Goal: Check status: Check status

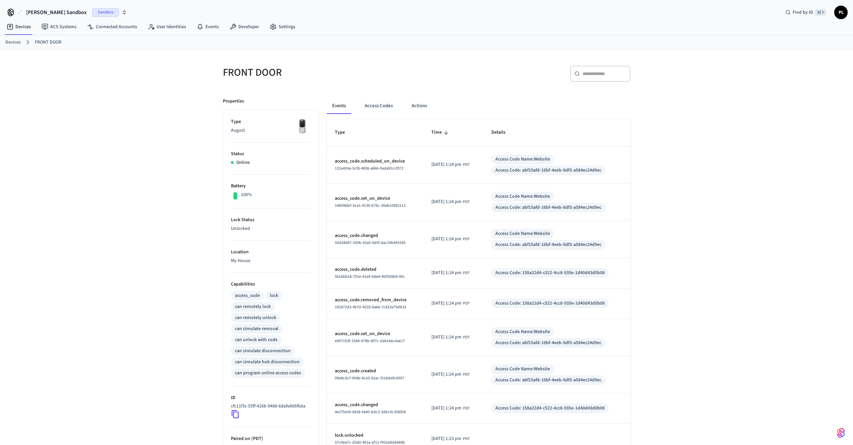
scroll to position [72, 0]
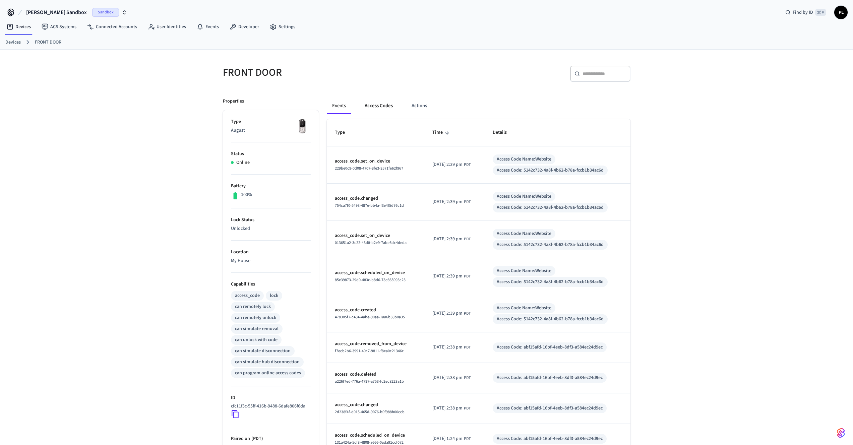
click at [375, 107] on button "Access Codes" at bounding box center [378, 106] width 39 height 16
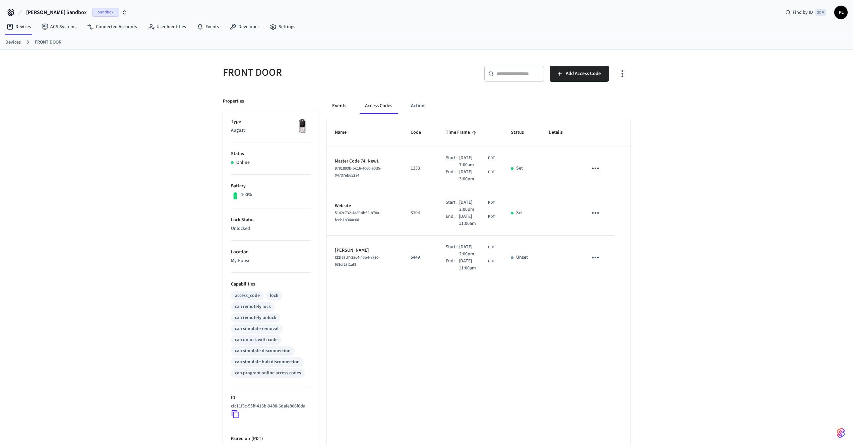
click at [332, 106] on button "Events" at bounding box center [339, 106] width 25 height 16
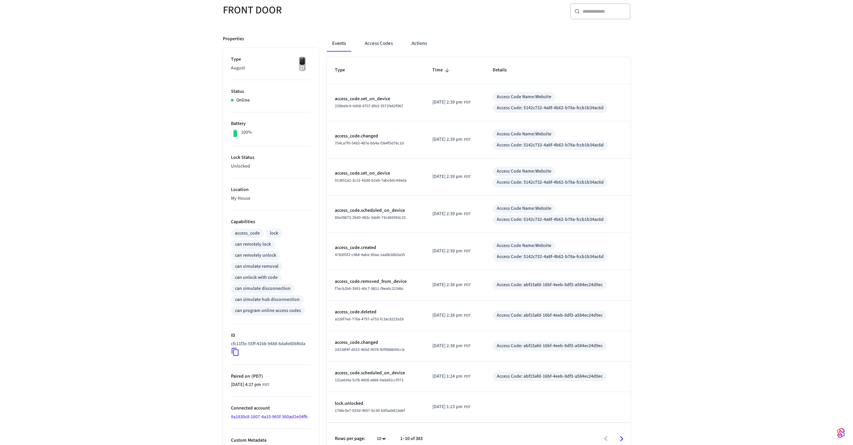
scroll to position [72, 0]
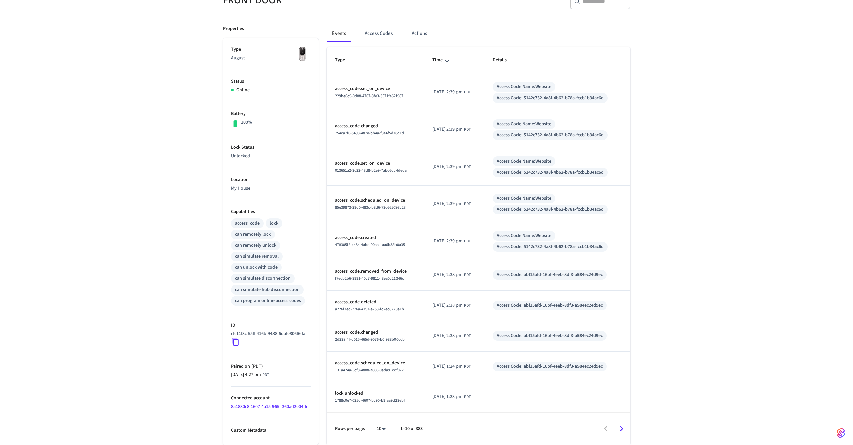
scroll to position [32, 0]
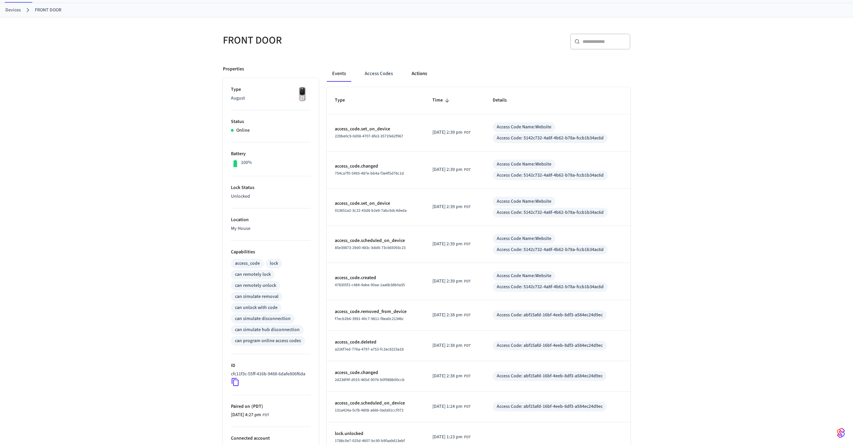
click at [413, 76] on button "Actions" at bounding box center [419, 74] width 26 height 16
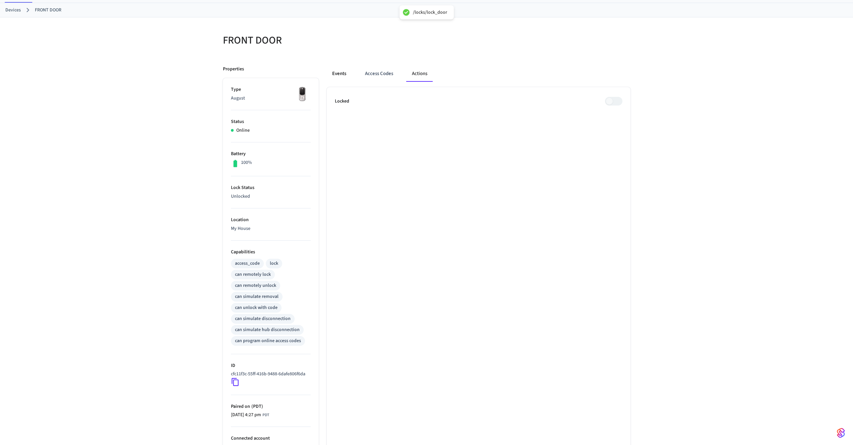
click at [342, 76] on button "Events" at bounding box center [339, 74] width 25 height 16
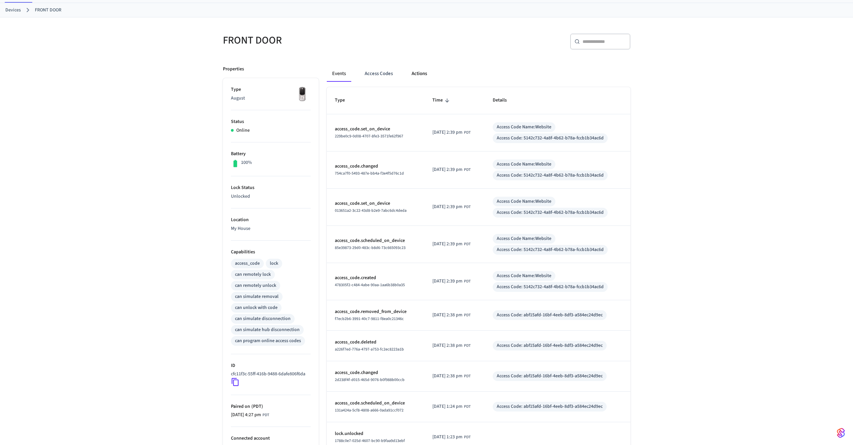
click at [420, 75] on button "Actions" at bounding box center [419, 74] width 26 height 16
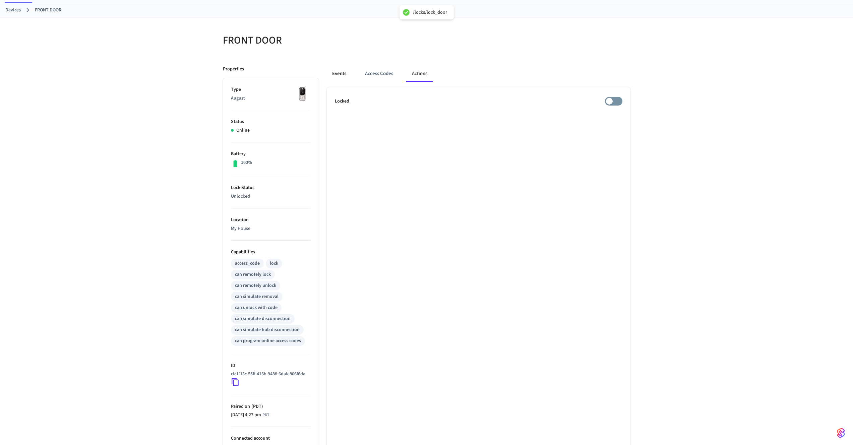
click at [349, 73] on button "Events" at bounding box center [339, 74] width 25 height 16
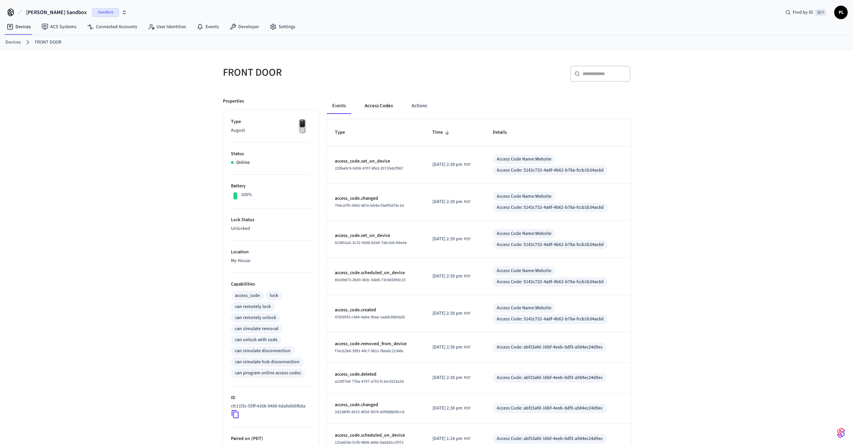
click at [397, 106] on button "Access Codes" at bounding box center [378, 106] width 39 height 16
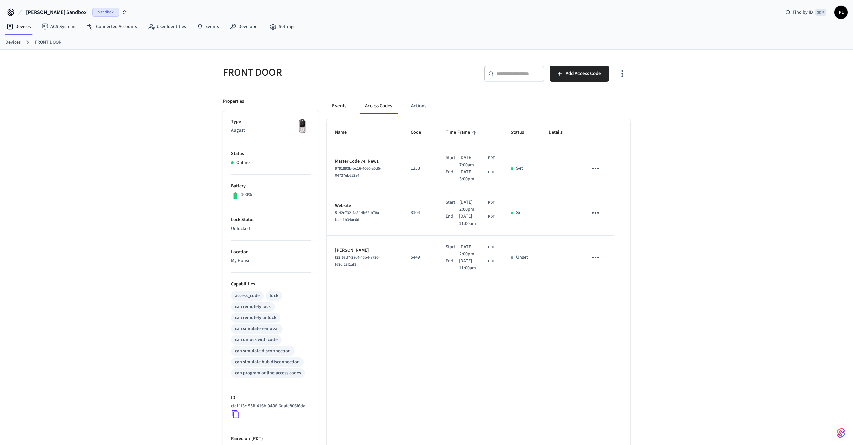
click at [343, 105] on button "Events" at bounding box center [339, 106] width 25 height 16
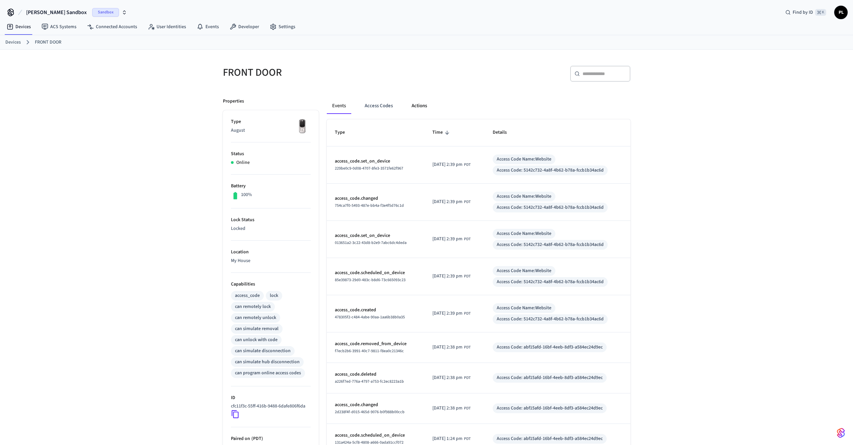
click at [424, 107] on button "Actions" at bounding box center [419, 106] width 26 height 16
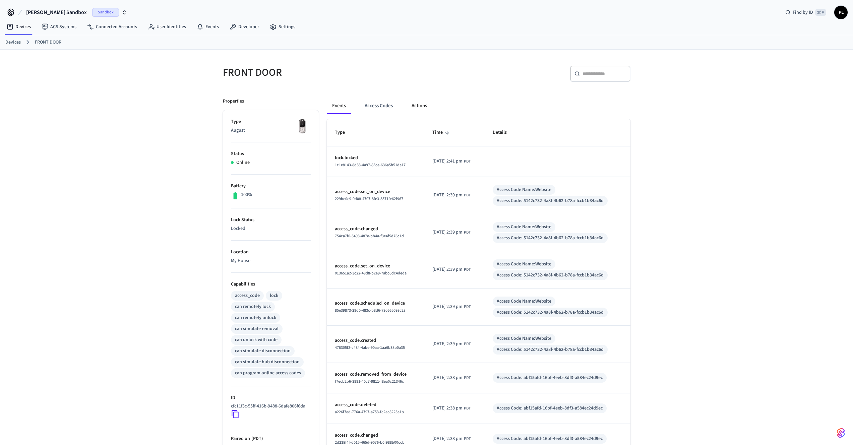
click at [422, 107] on button "Actions" at bounding box center [419, 106] width 26 height 16
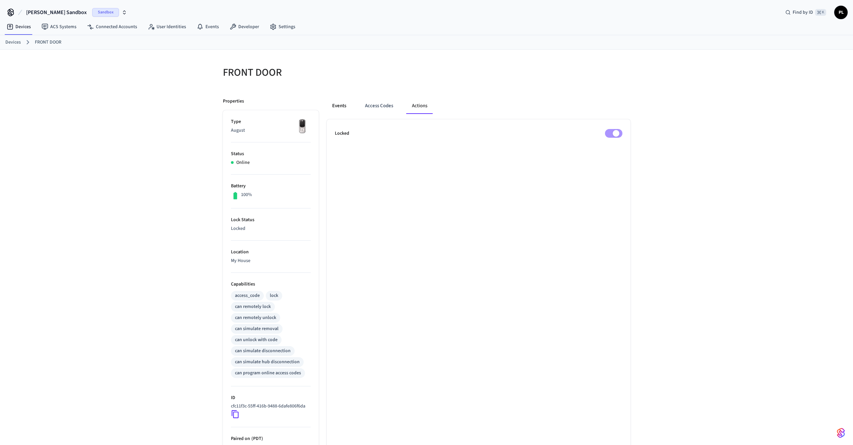
click at [343, 107] on button "Events" at bounding box center [339, 106] width 25 height 16
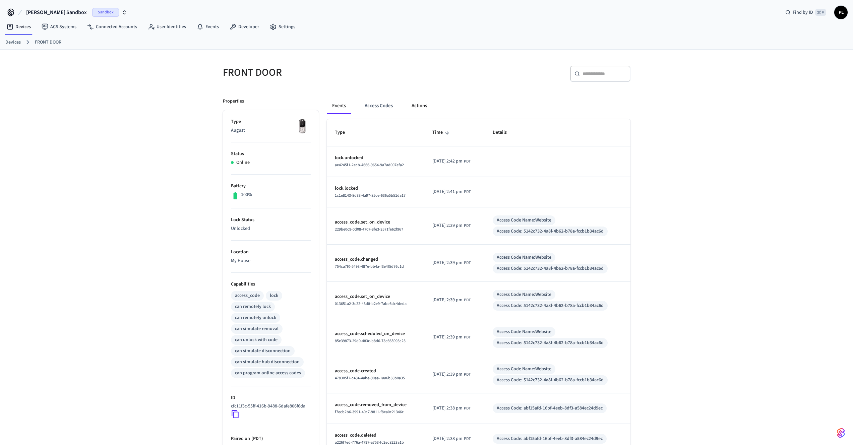
click at [428, 109] on button "Actions" at bounding box center [419, 106] width 26 height 16
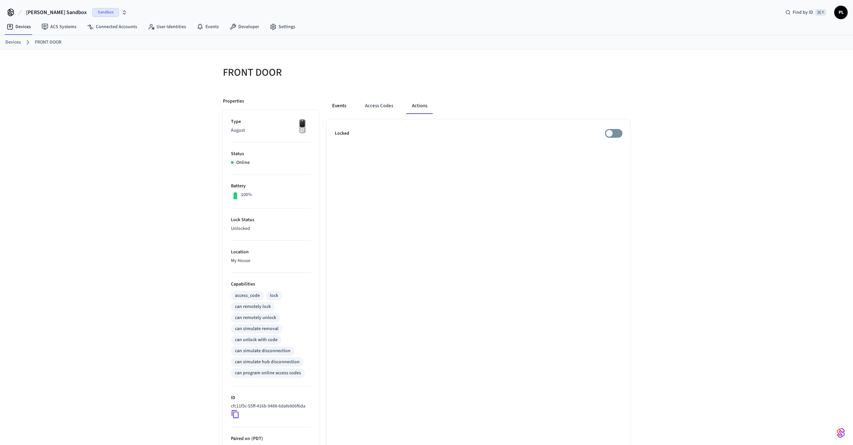
click at [342, 108] on button "Events" at bounding box center [339, 106] width 25 height 16
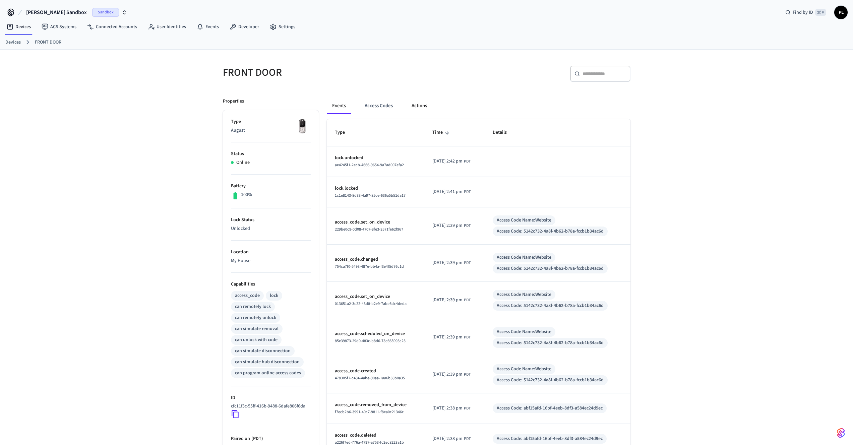
click at [425, 110] on button "Actions" at bounding box center [419, 106] width 26 height 16
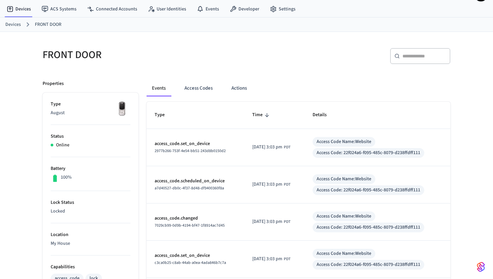
scroll to position [18, 0]
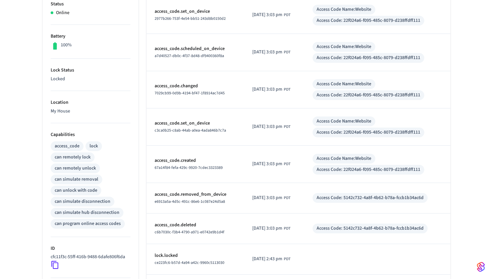
scroll to position [146, 0]
